Goal: Navigation & Orientation: Find specific page/section

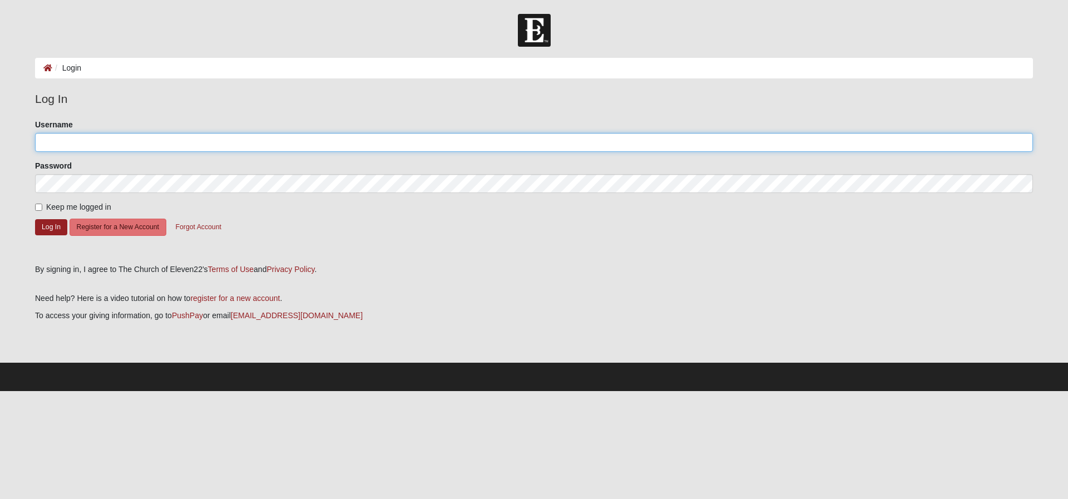
click at [97, 138] on input "Username" at bounding box center [534, 142] width 998 height 19
type input "[EMAIL_ADDRESS][DOMAIN_NAME]"
click at [56, 228] on button "Log In" at bounding box center [51, 227] width 32 height 16
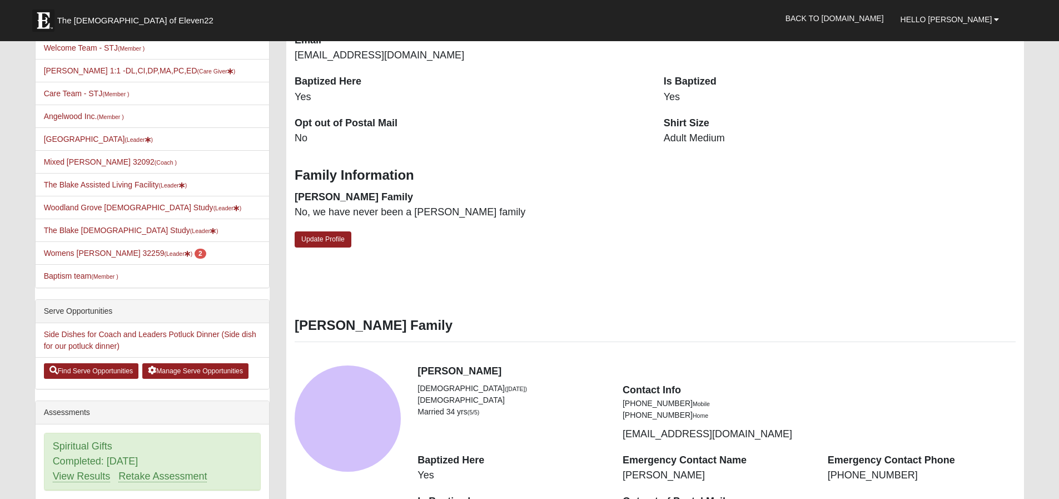
scroll to position [329, 0]
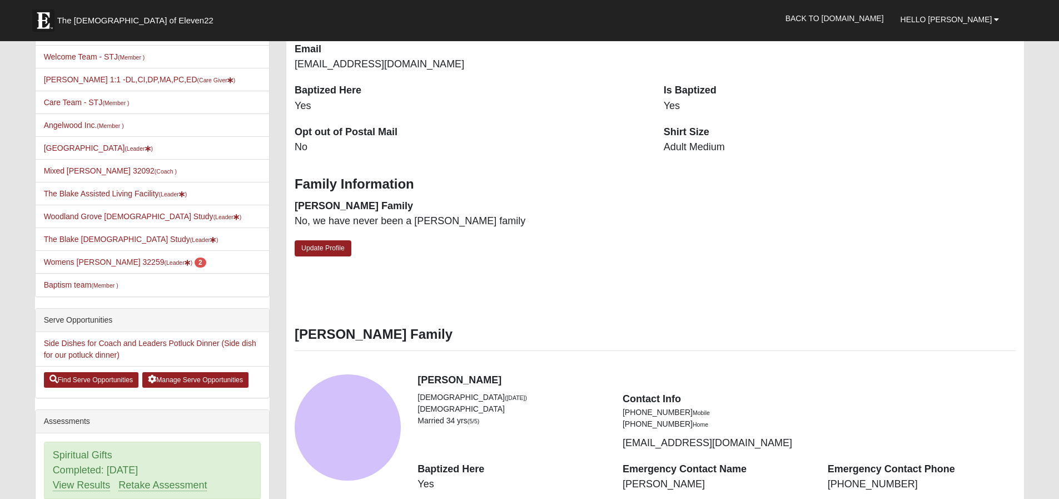
click at [100, 257] on li "Womens [PERSON_NAME] 32259 (Leader ) 2" at bounding box center [153, 261] width 234 height 23
click at [120, 258] on link "Womens [PERSON_NAME] 32259 (Leader ) 2" at bounding box center [125, 261] width 162 height 9
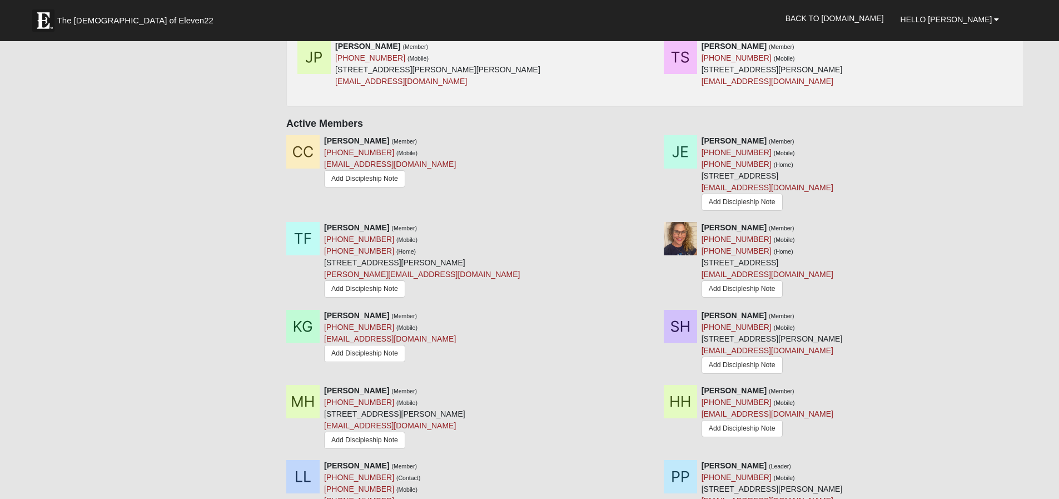
scroll to position [571, 0]
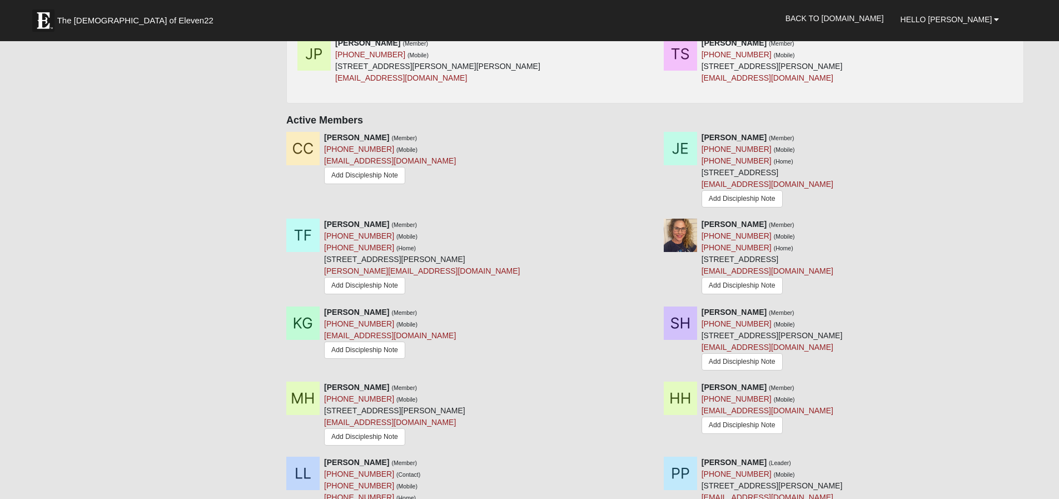
click at [207, 338] on div "Groups Mixed [PERSON_NAME] 32259 (Leader ) Compassion Volunteers (Member ) Welc…" at bounding box center [530, 110] width 1007 height 1269
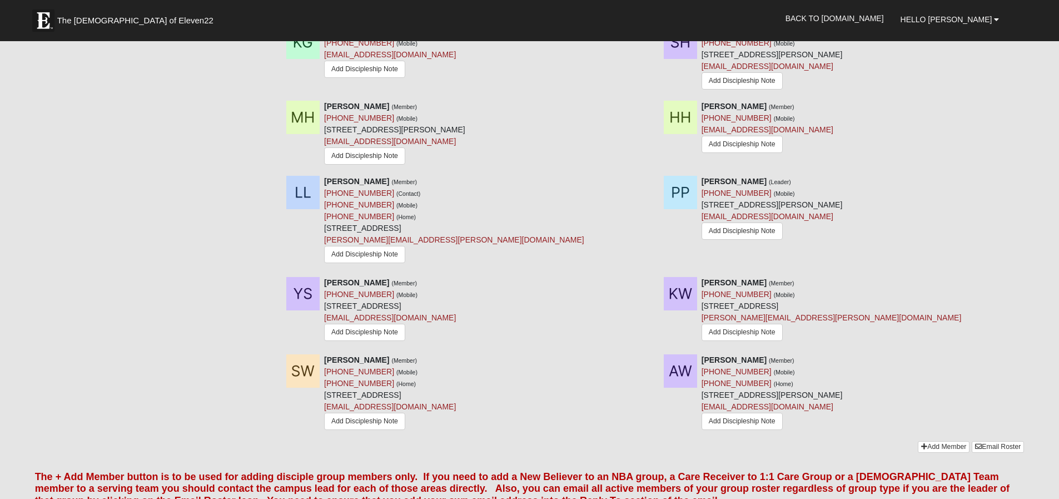
scroll to position [859, 0]
